Goal: Information Seeking & Learning: Learn about a topic

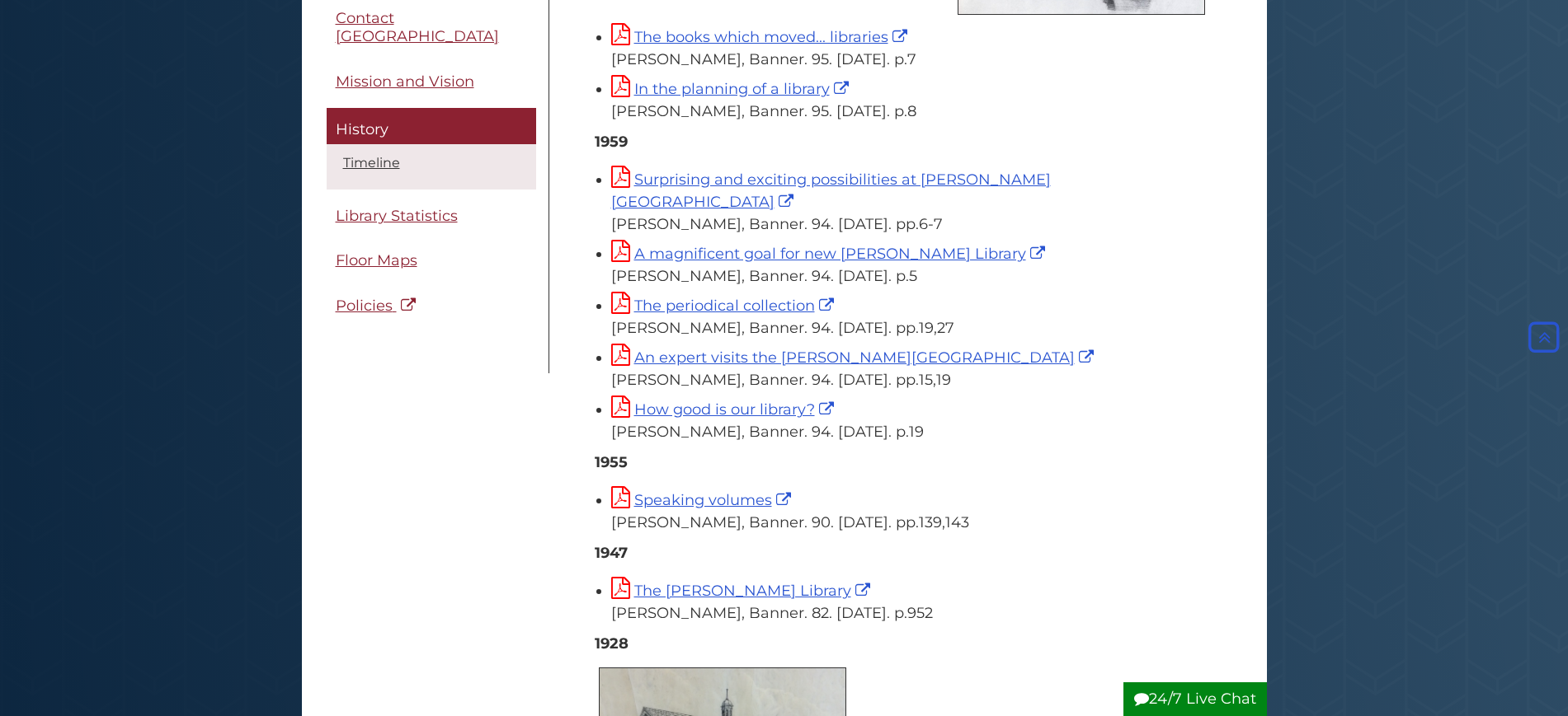
scroll to position [7213, 0]
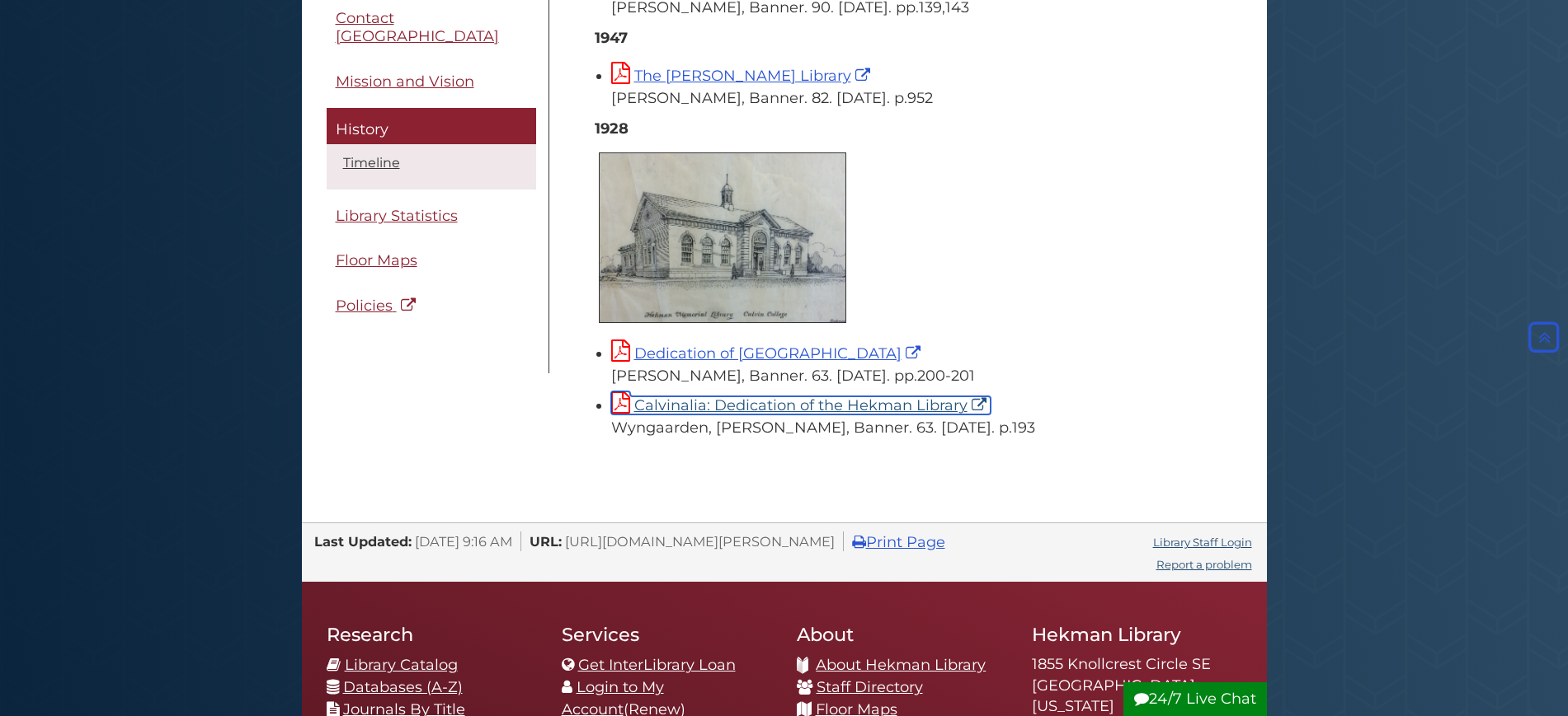
click at [849, 397] on link "Calvinalia: Dedication of the Hekman Library" at bounding box center [800, 405] width 379 height 18
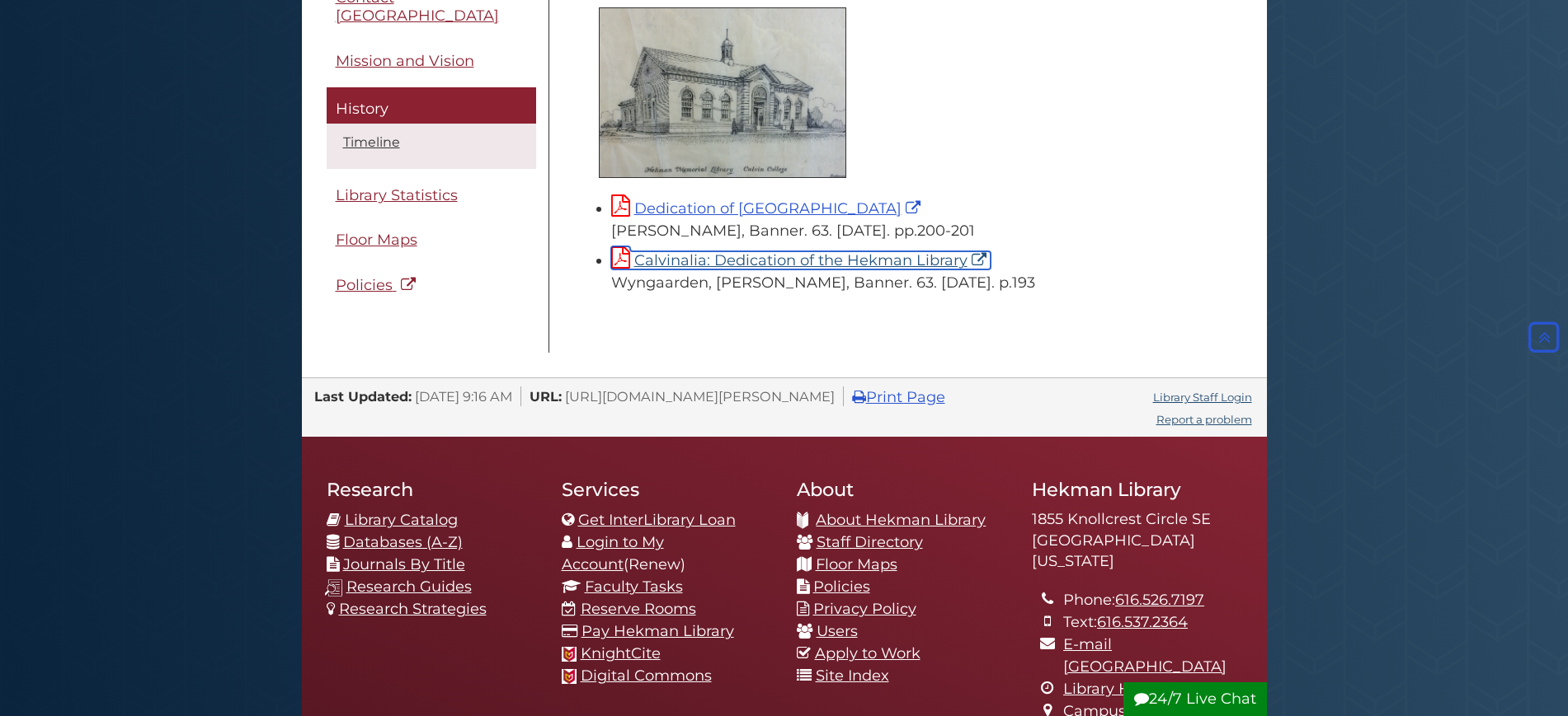
scroll to position [7359, 0]
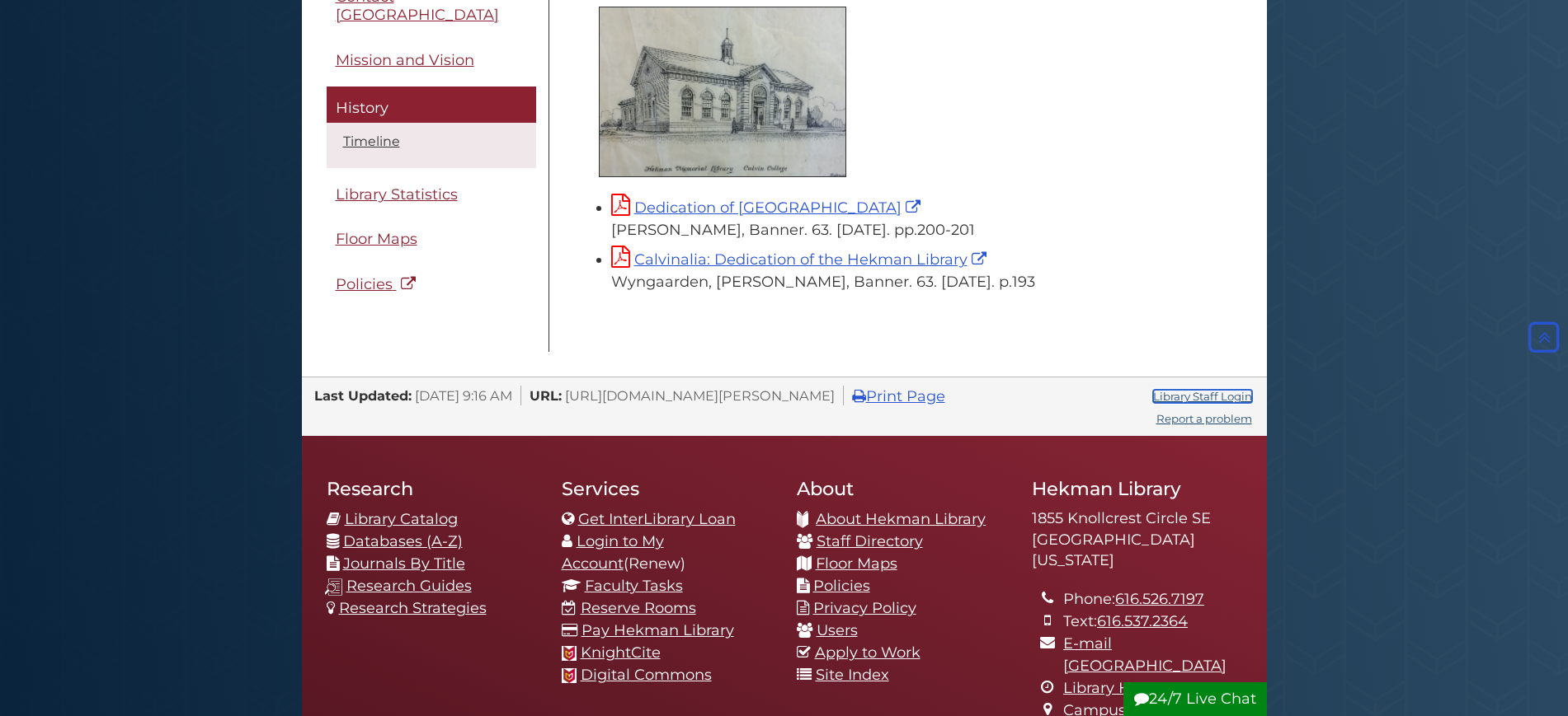
click at [1197, 390] on link "Library Staff Login" at bounding box center [1202, 397] width 99 height 14
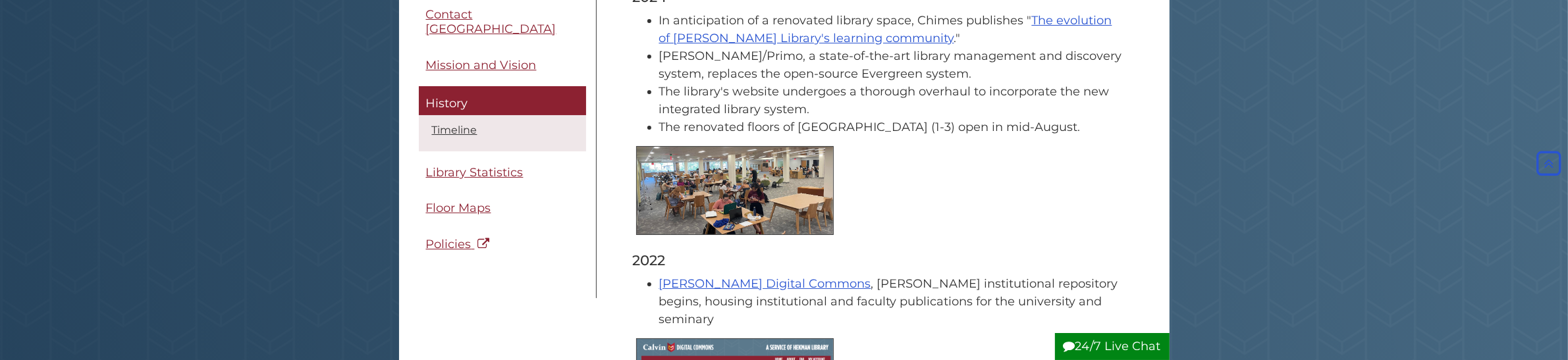
scroll to position [164, 0]
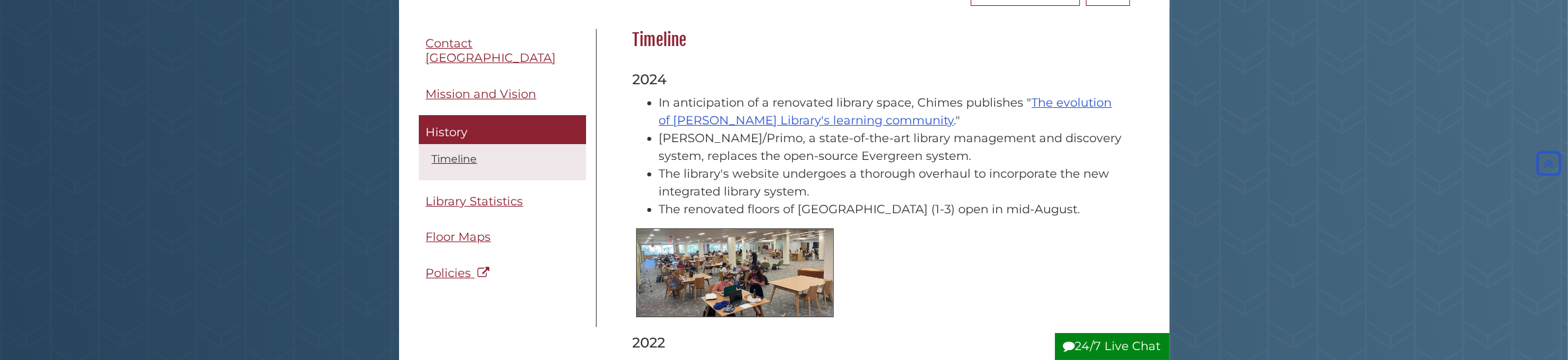
drag, startPoint x: 73, startPoint y: 1, endPoint x: 112, endPoint y: 183, distance: 186.1
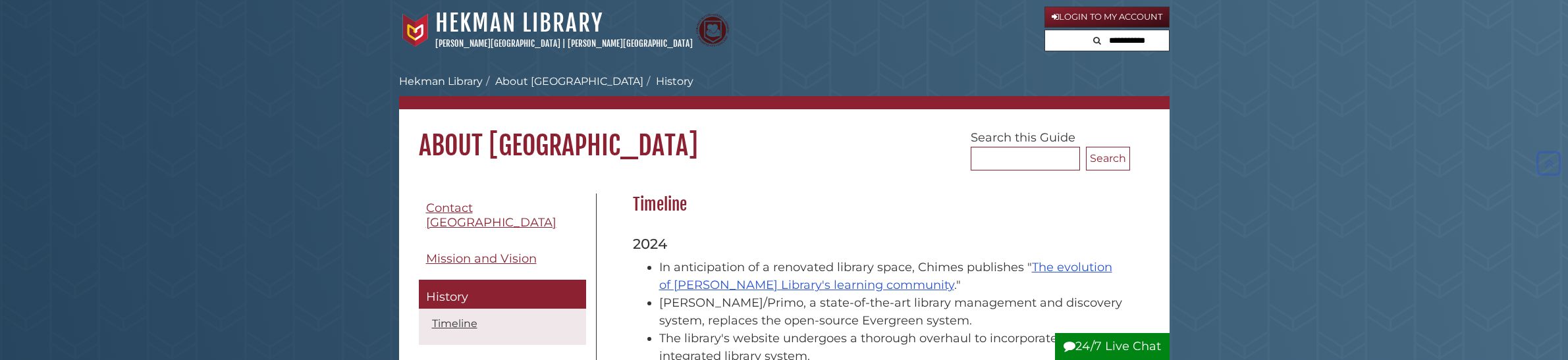
scroll to position [164, 0]
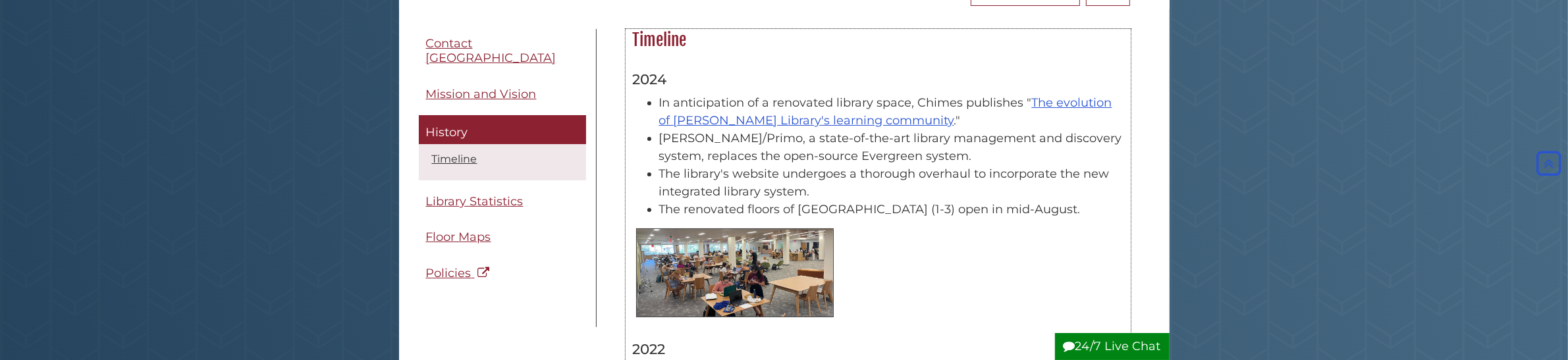
click at [739, 262] on img at bounding box center [734, 273] width 198 height 89
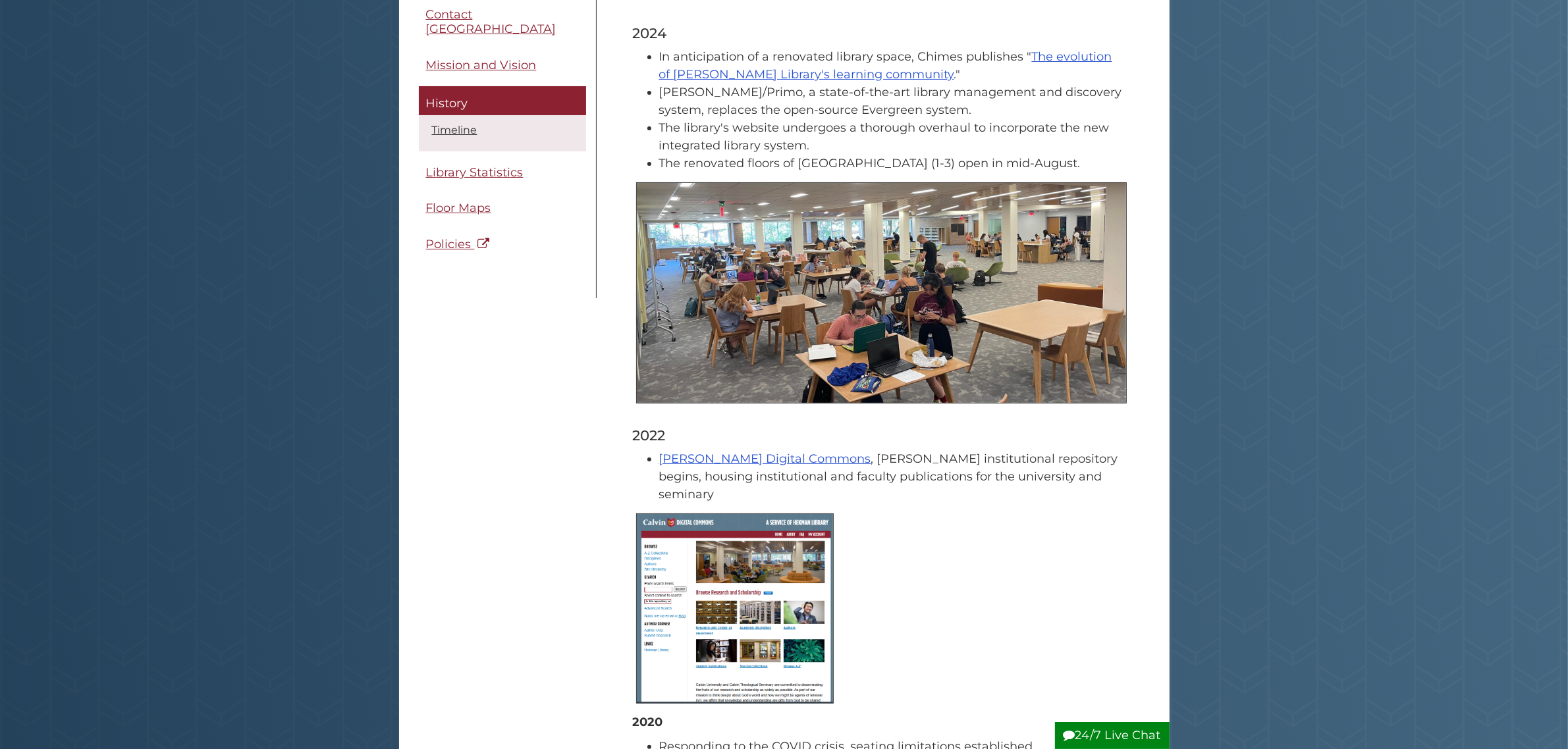
scroll to position [247, 0]
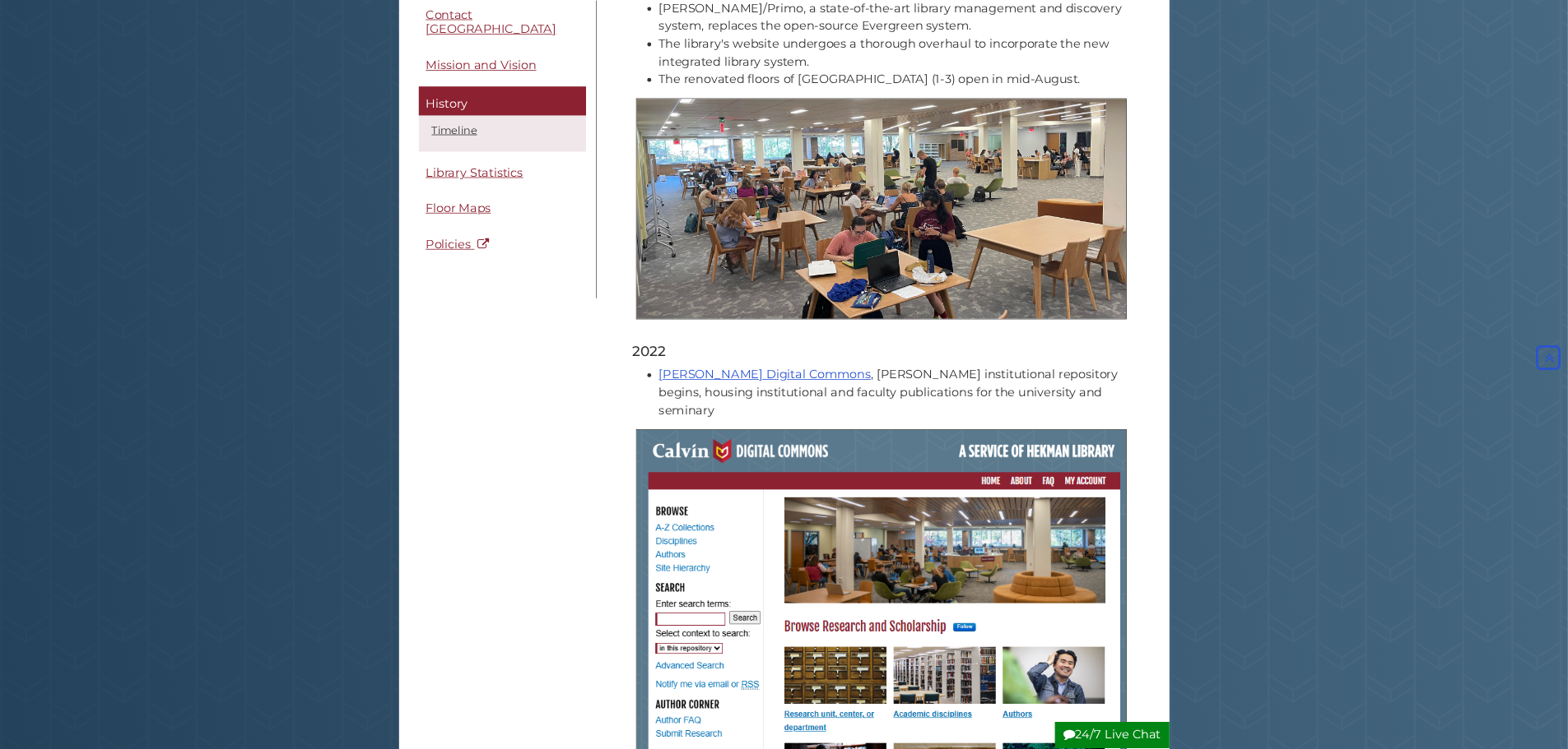
scroll to position [308, 0]
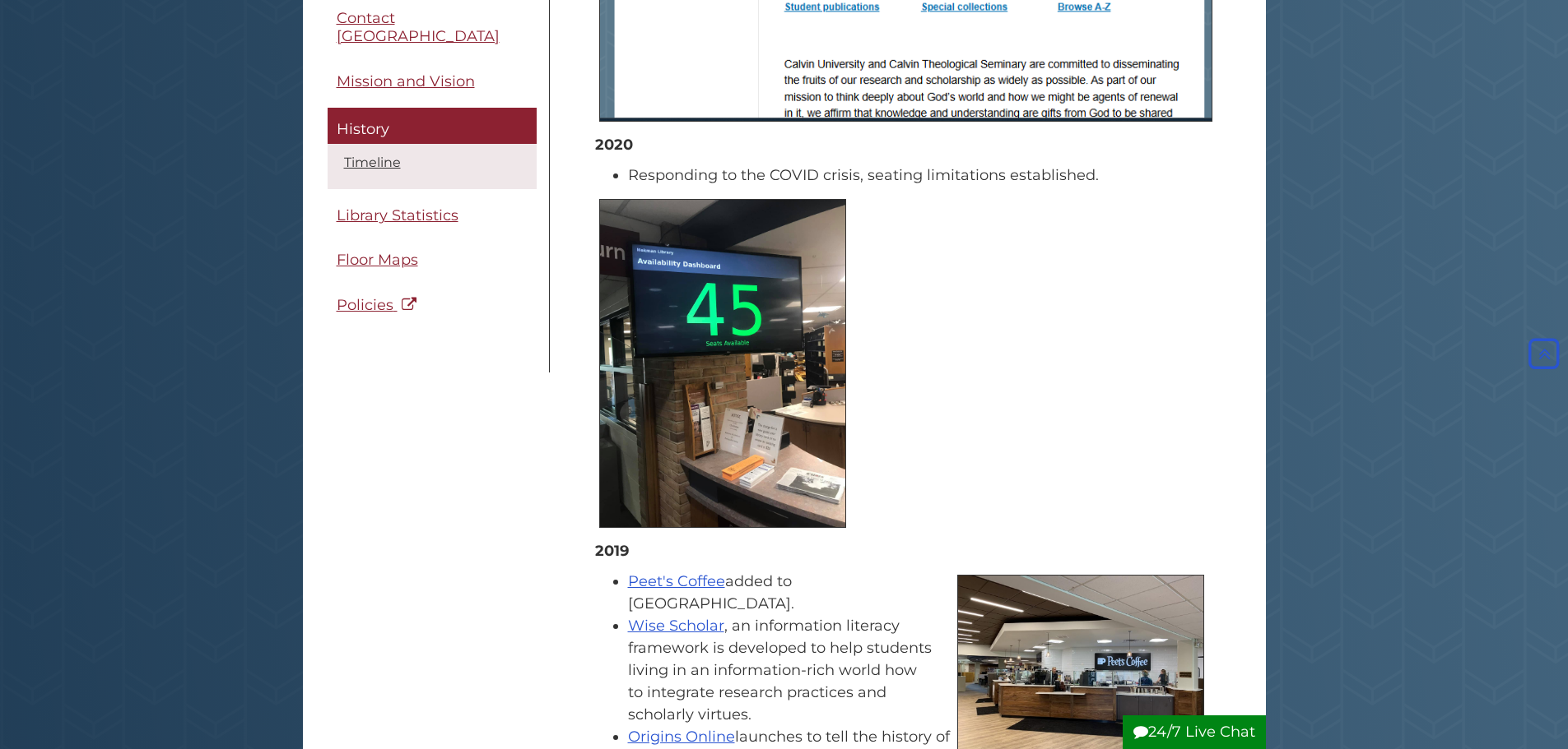
scroll to position [1378, 0]
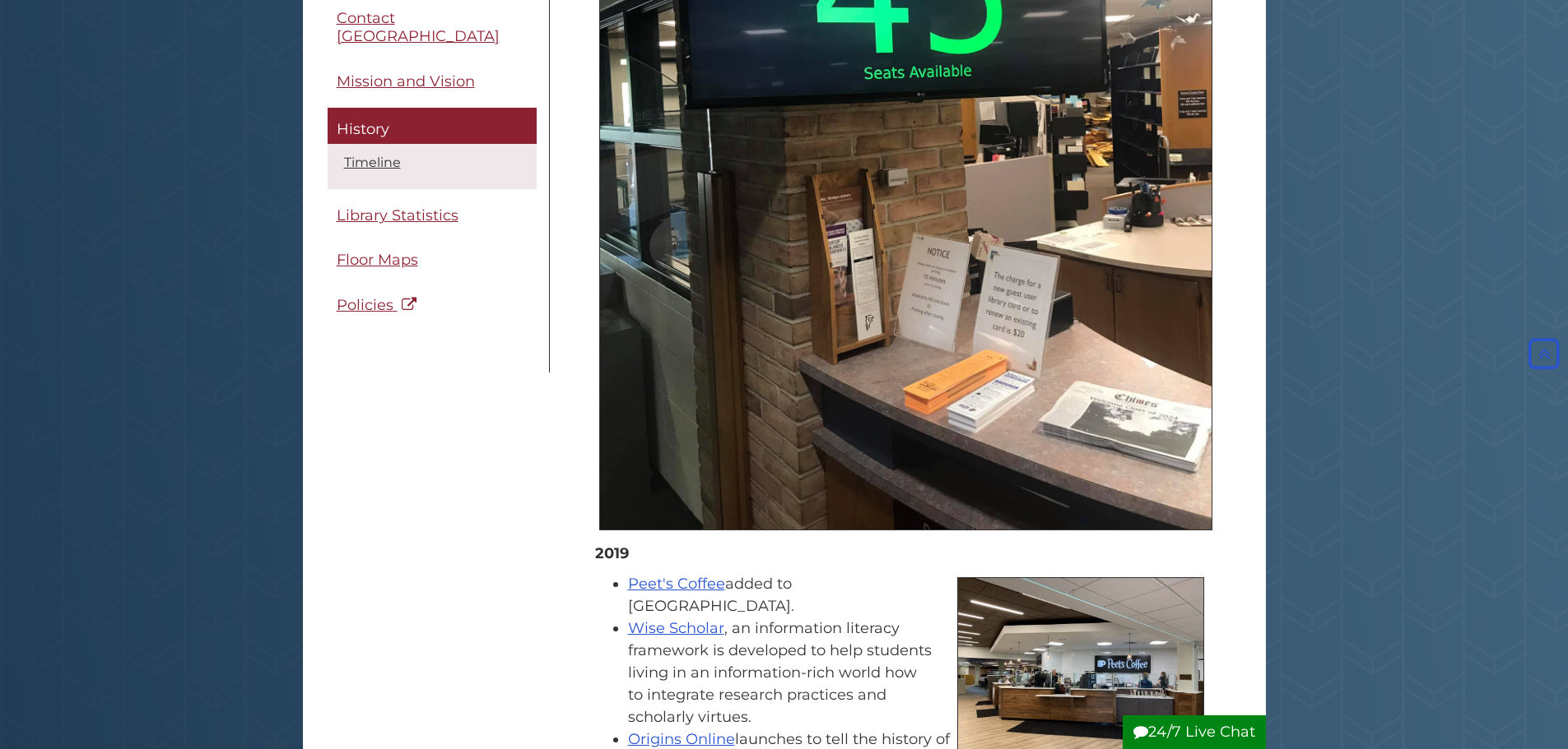
scroll to position [1447, 0]
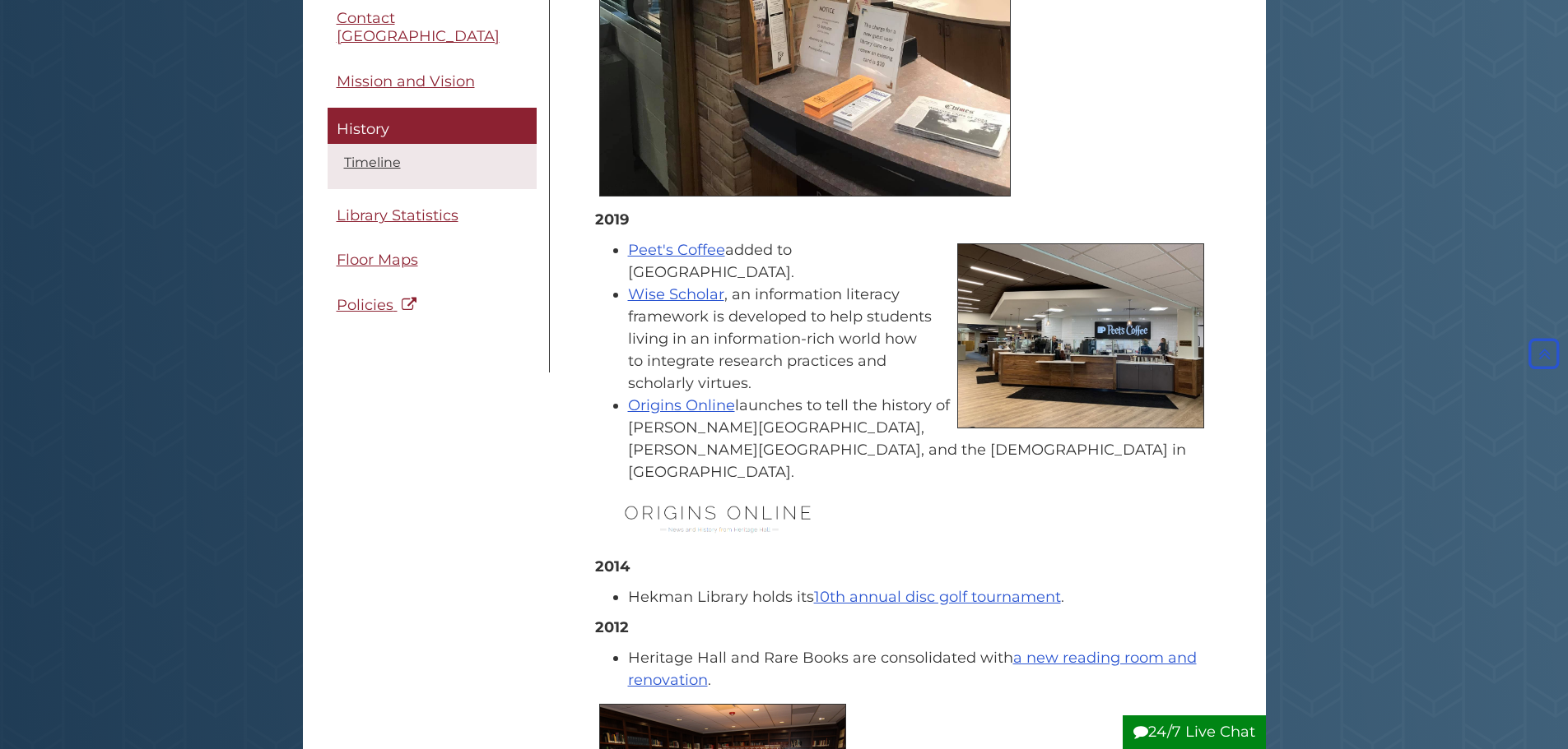
scroll to position [2024, 0]
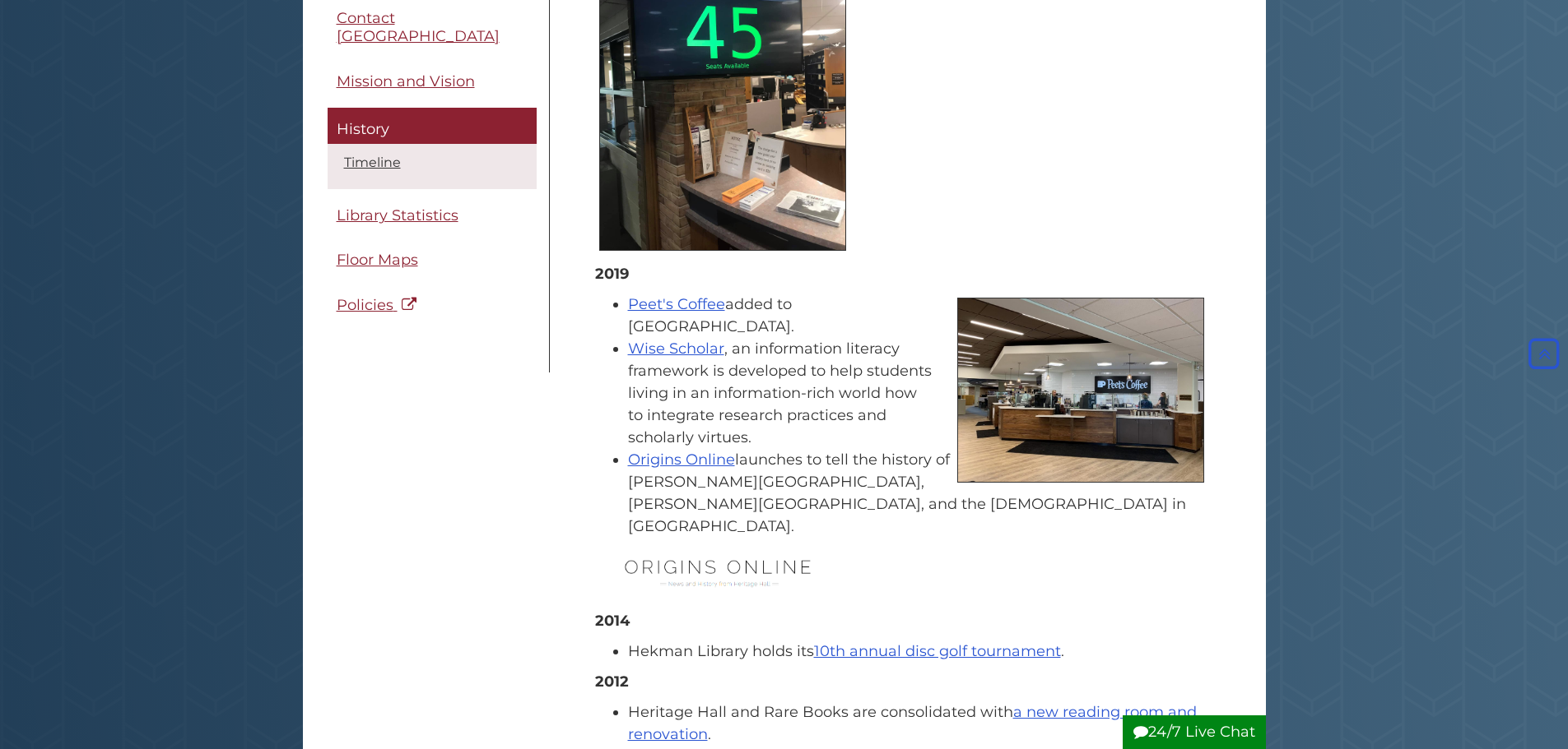
scroll to position [1130, 0]
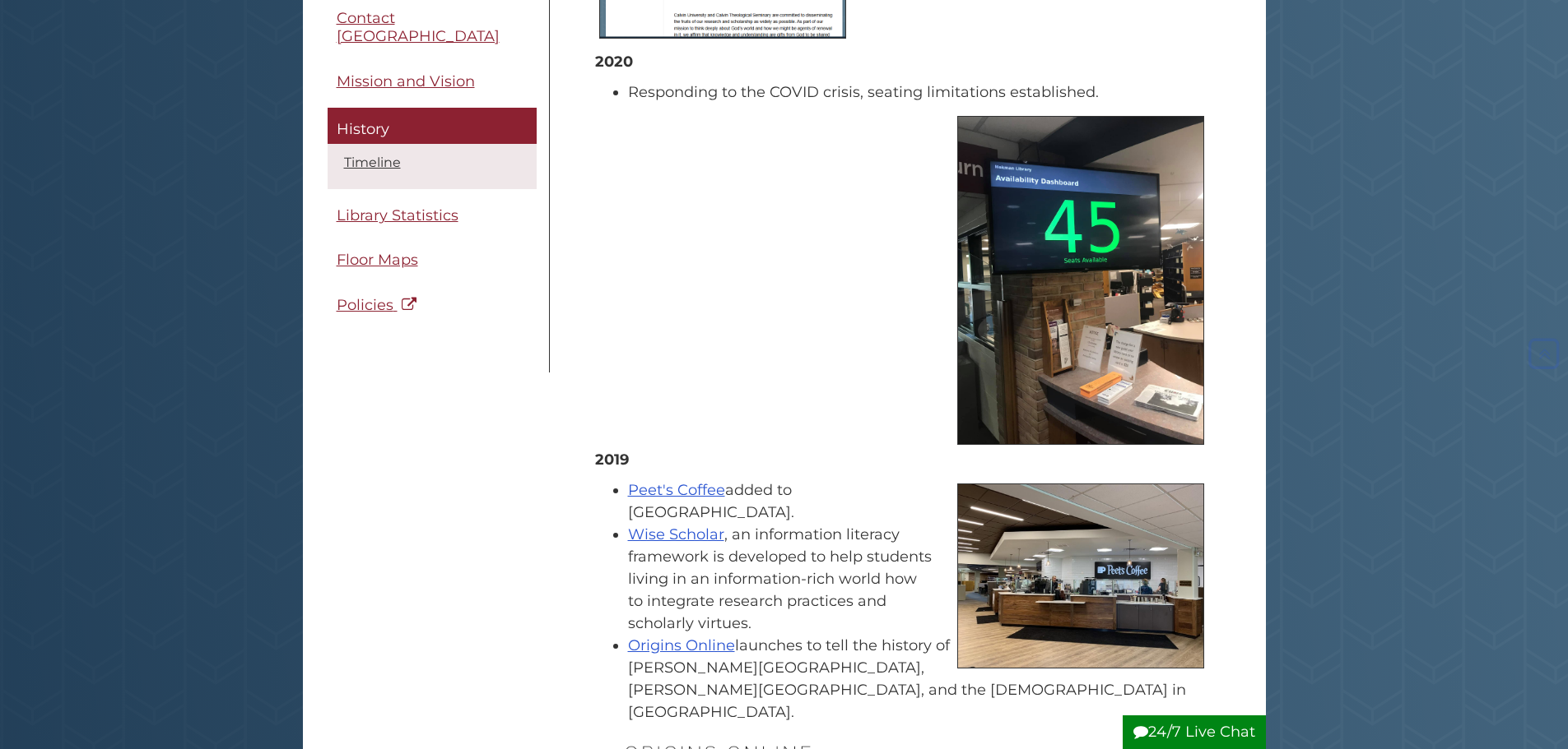
scroll to position [966, 0]
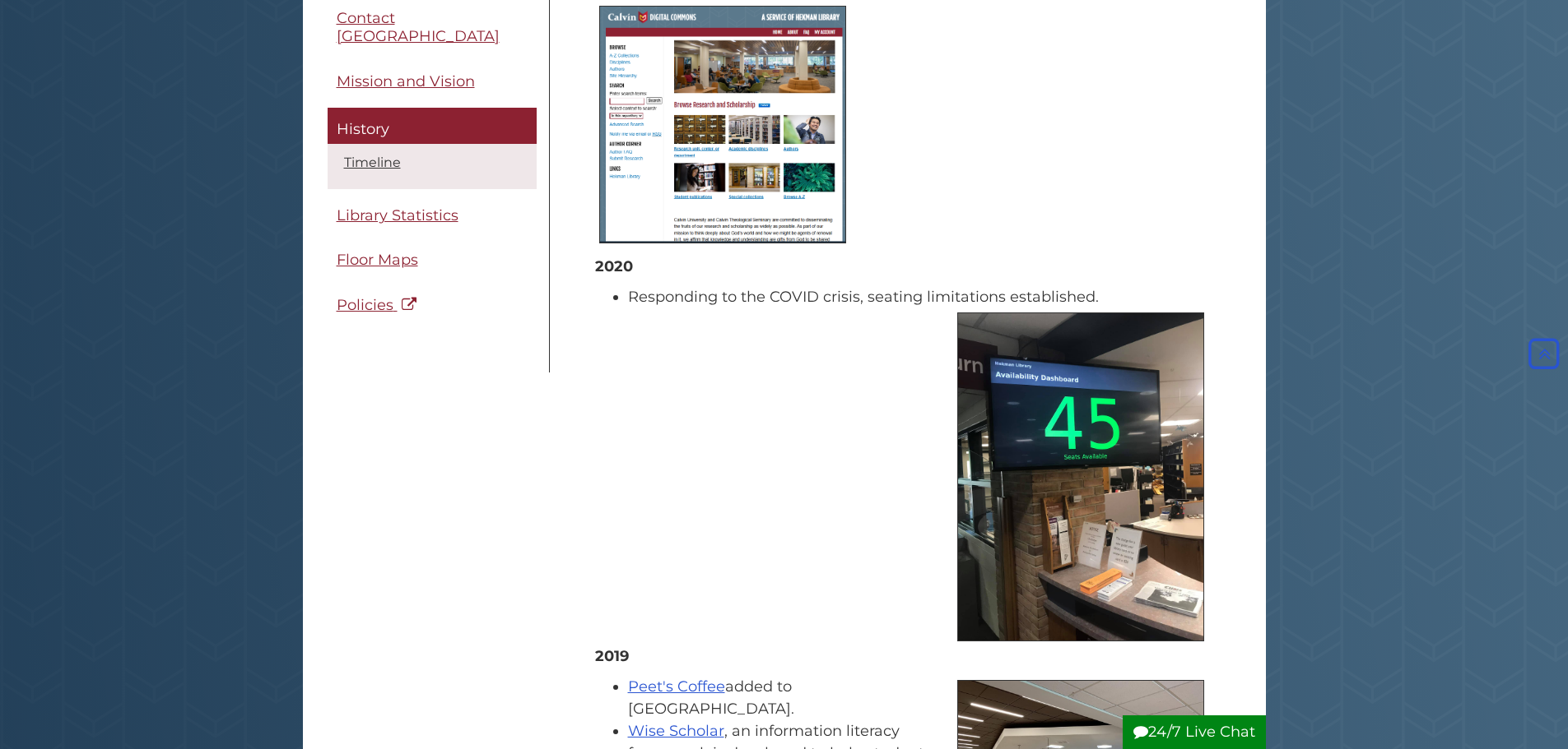
scroll to position [719, 0]
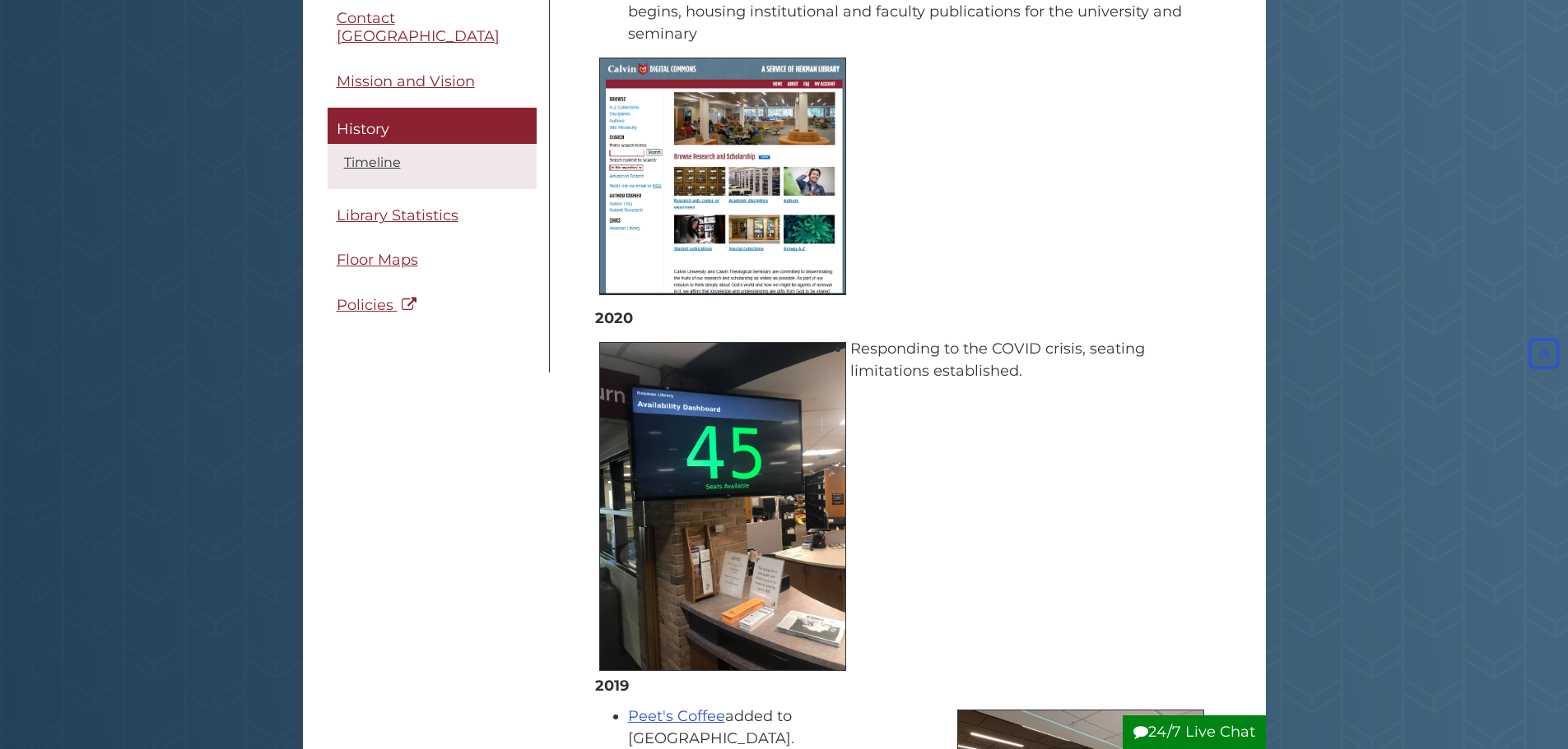
scroll to position [801, 0]
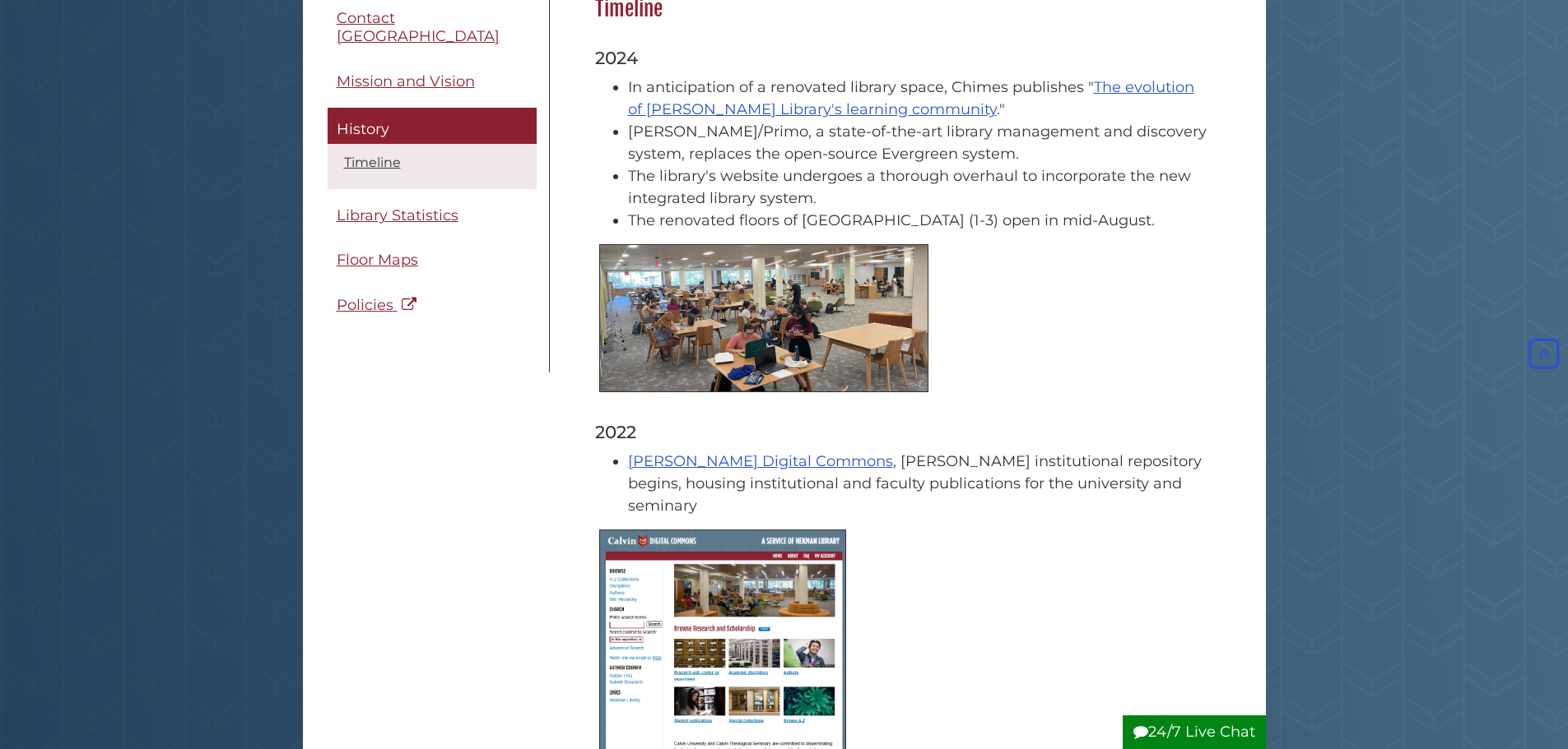
scroll to position [164, 0]
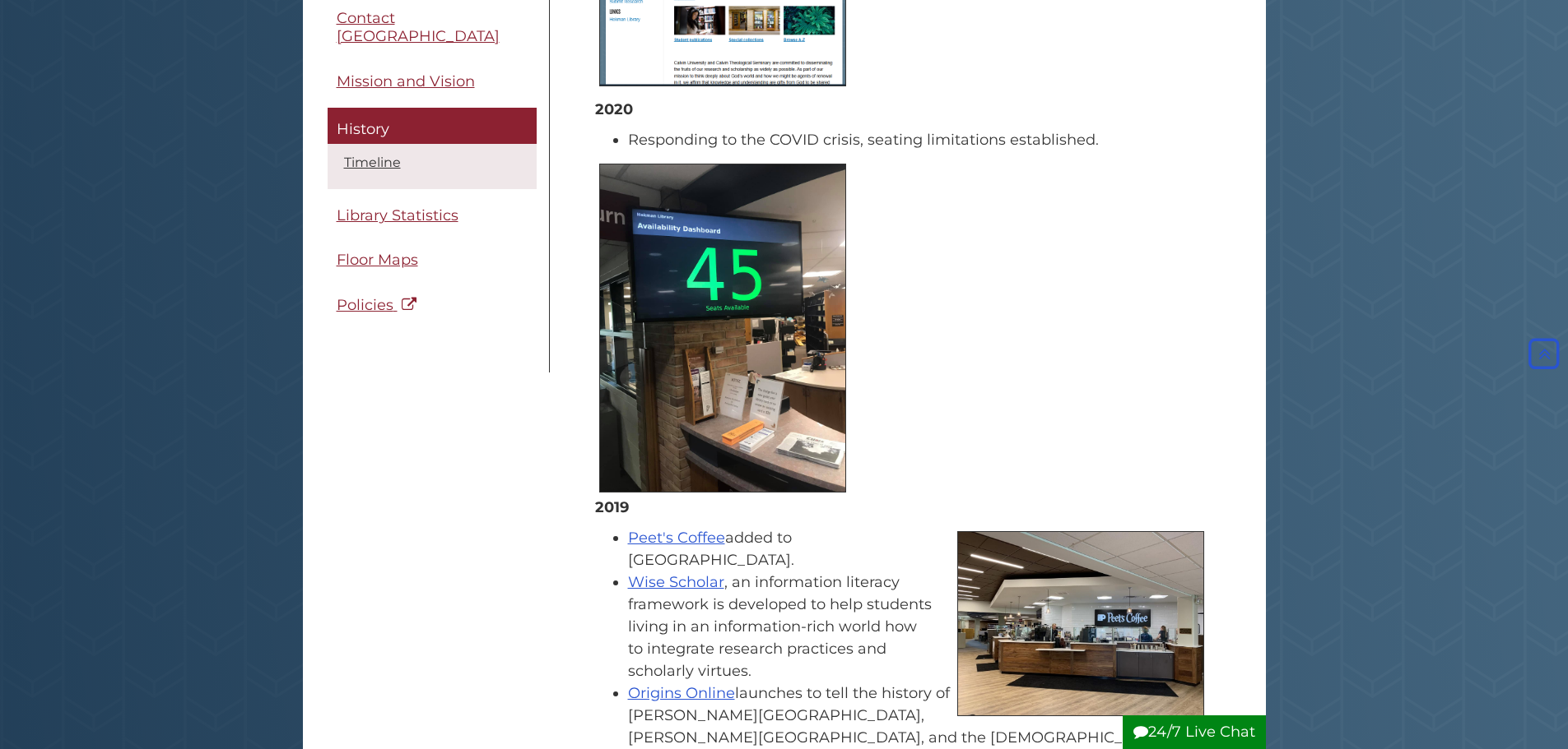
scroll to position [905, 0]
